Goal: Information Seeking & Learning: Find specific fact

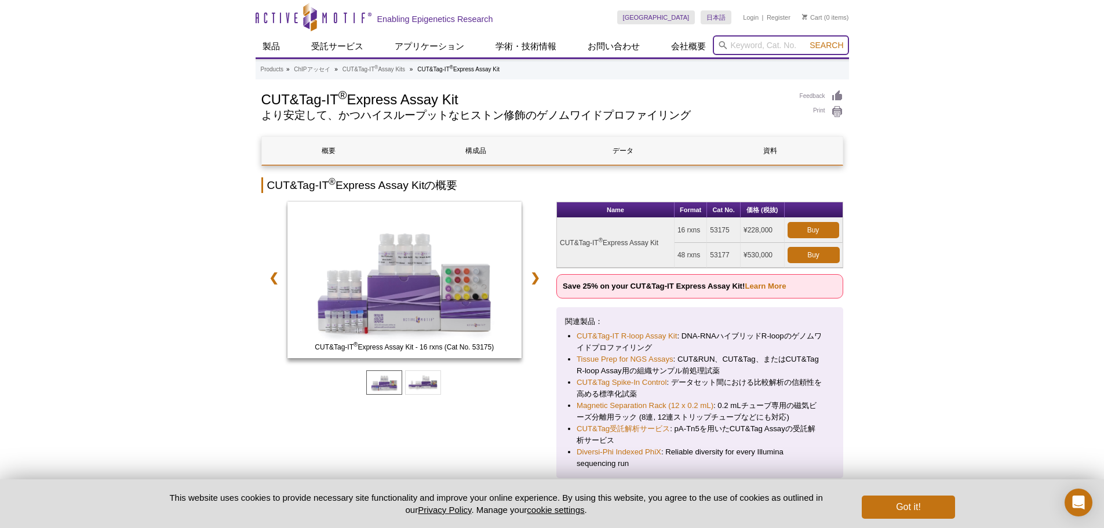
click at [784, 42] on input "search" at bounding box center [781, 45] width 136 height 20
click at [806, 40] on button "Search" at bounding box center [826, 45] width 41 height 10
click at [788, 62] on li "53168 - CUT&Tag-IT Spike-In Control" at bounding box center [778, 64] width 131 height 16
type input "53168 - CUT&Tag-IT Spike-In Control"
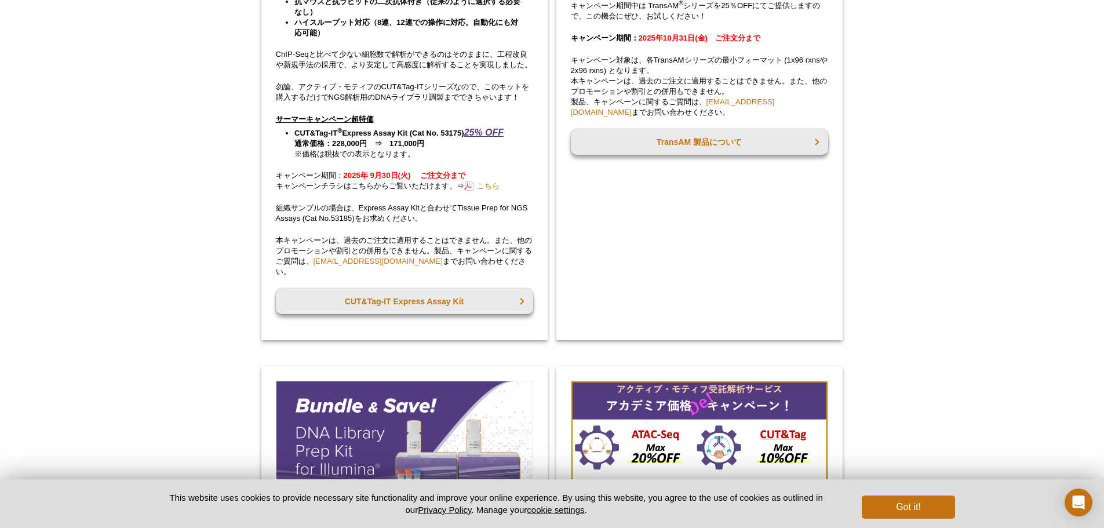
scroll to position [811, 0]
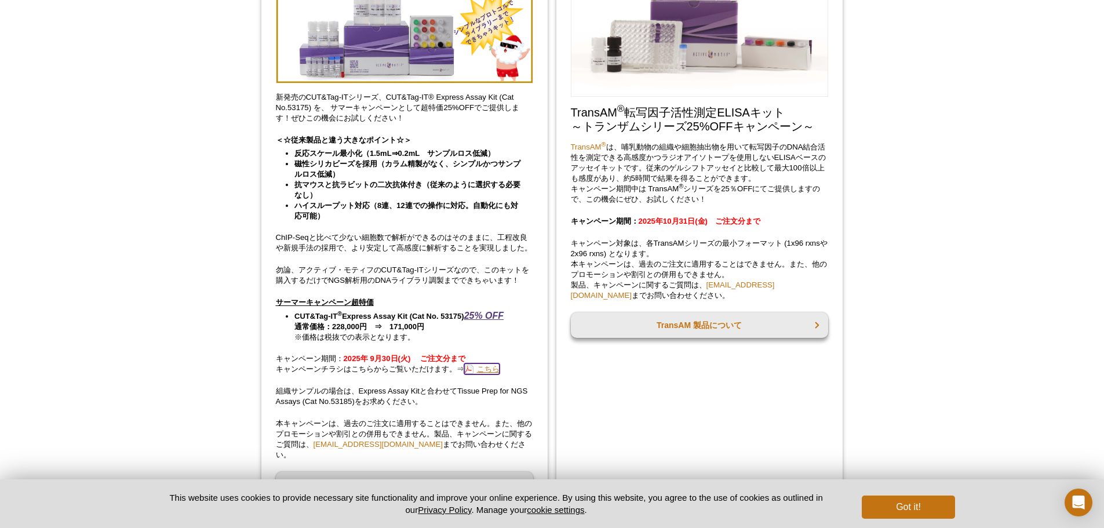
click at [483, 374] on link "こちら" at bounding box center [481, 368] width 35 height 11
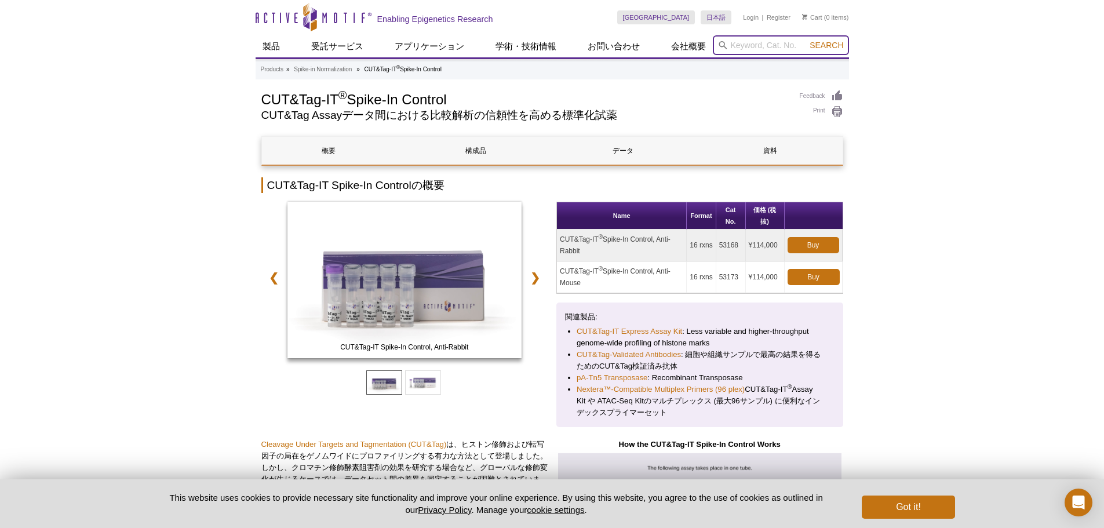
click at [761, 51] on input "search" at bounding box center [781, 45] width 136 height 20
type input "39060"
click at [806, 40] on button "Search" at bounding box center [826, 45] width 41 height 10
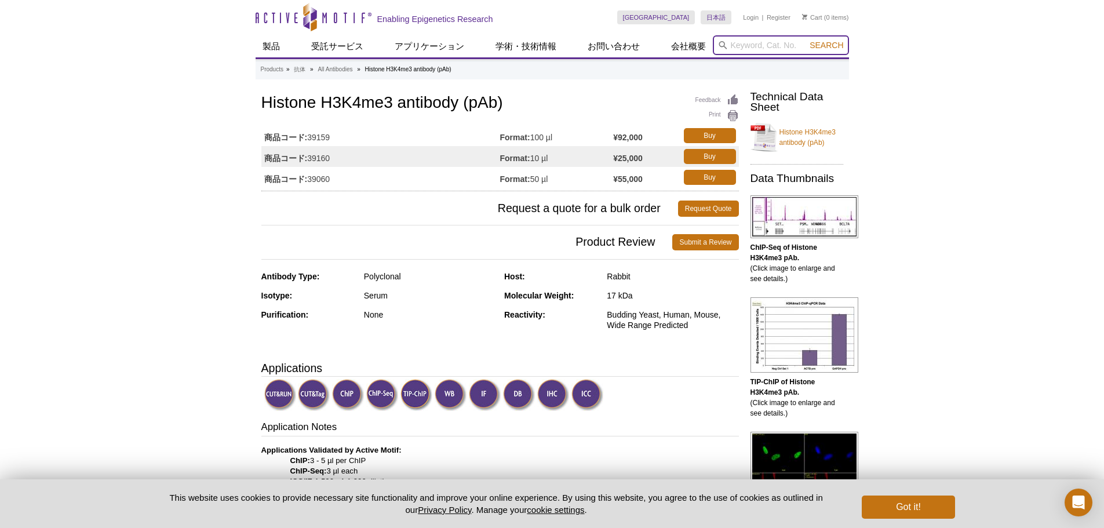
click at [797, 42] on input "search" at bounding box center [781, 45] width 136 height 20
type input "6"
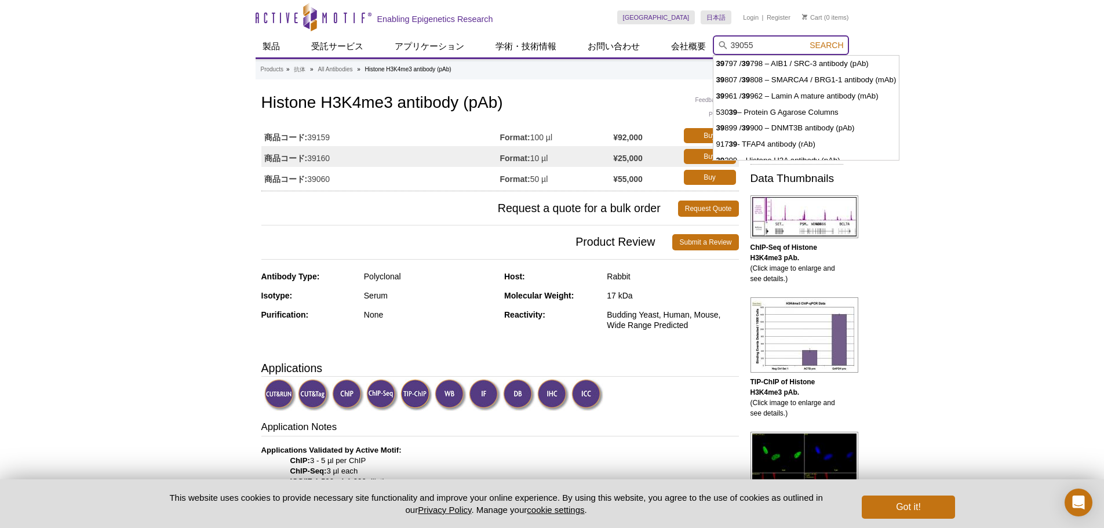
type input "39055"
click at [806, 40] on button "Search" at bounding box center [826, 45] width 41 height 10
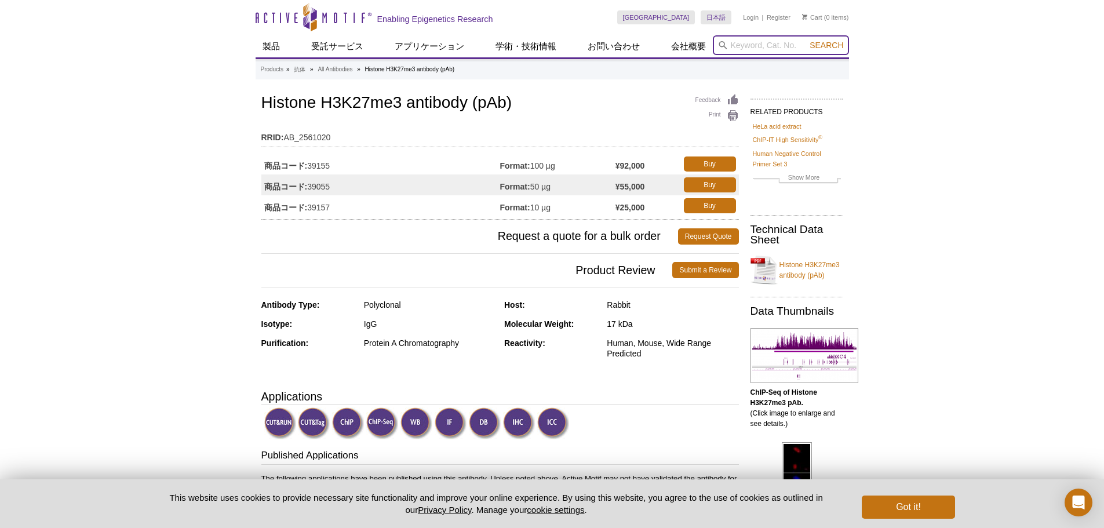
click at [778, 43] on input "search" at bounding box center [781, 45] width 136 height 20
type input "39336"
click at [806, 40] on button "Search" at bounding box center [826, 45] width 41 height 10
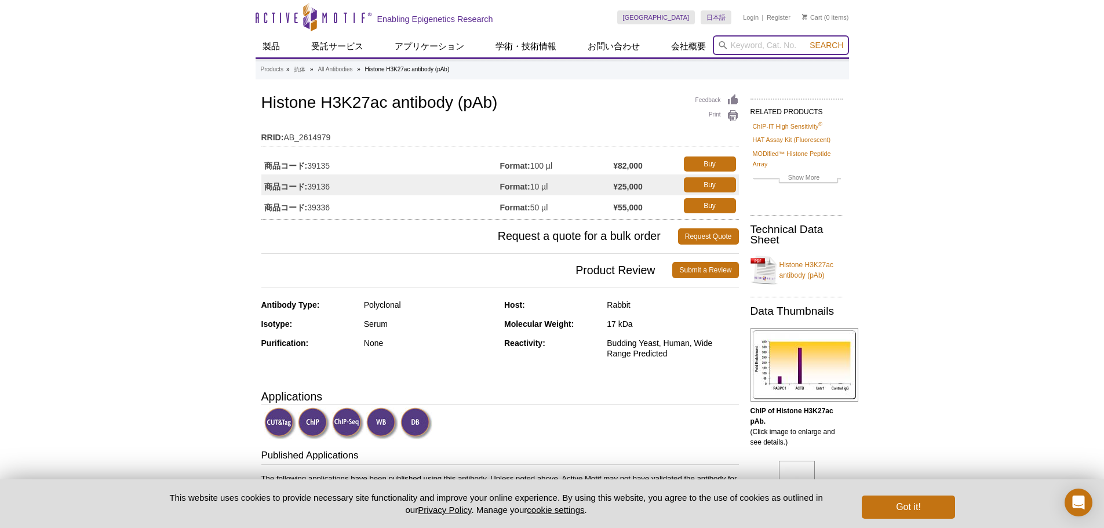
click at [763, 43] on input "search" at bounding box center [781, 45] width 136 height 20
type input "53155"
click at [806, 40] on button "Search" at bounding box center [826, 45] width 41 height 10
